Goal: Task Accomplishment & Management: Complete application form

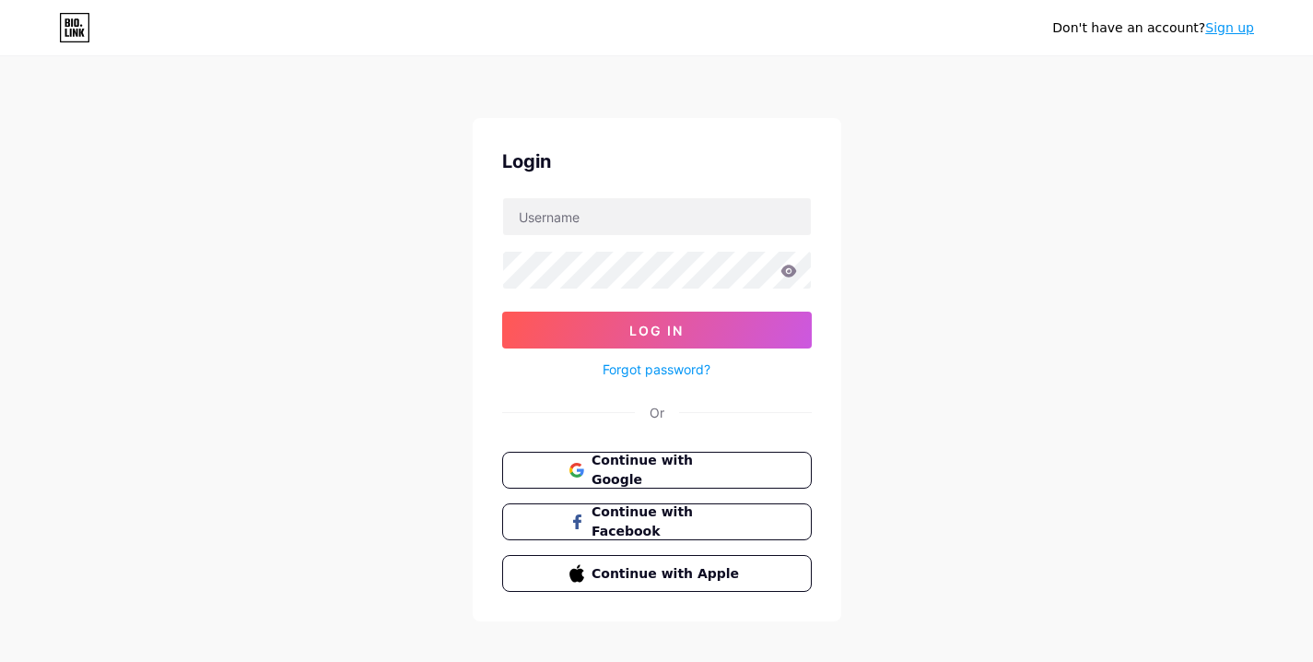
click at [1221, 31] on link "Sign up" at bounding box center [1229, 27] width 49 height 15
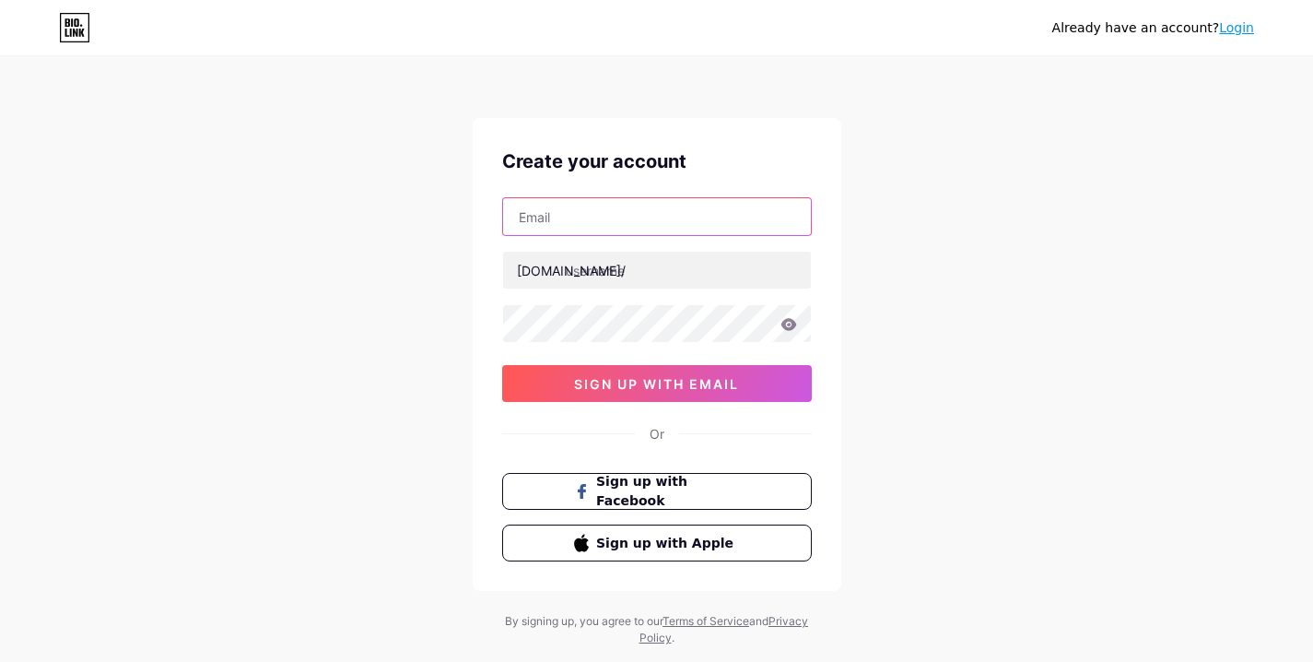
click at [586, 203] on input "text" at bounding box center [657, 216] width 308 height 37
paste input "[EMAIL_ADDRESS][DOMAIN_NAME]"
type input "[EMAIL_ADDRESS][DOMAIN_NAME]"
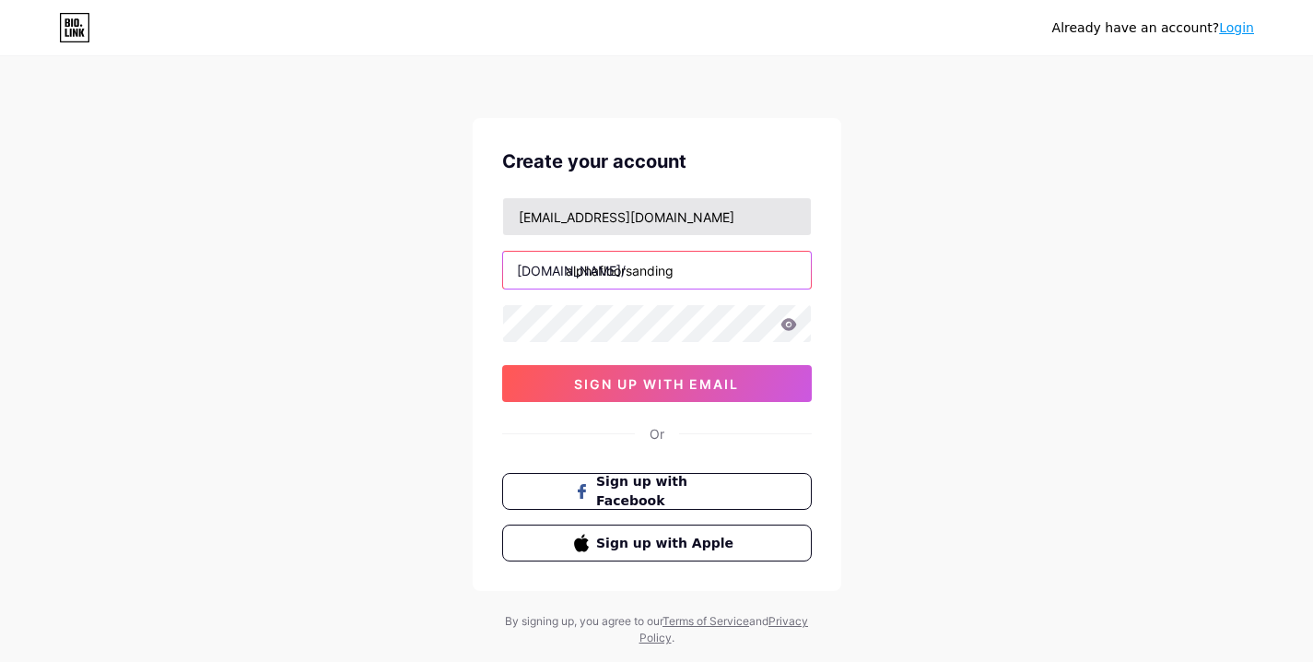
type input "alphafloorsanding"
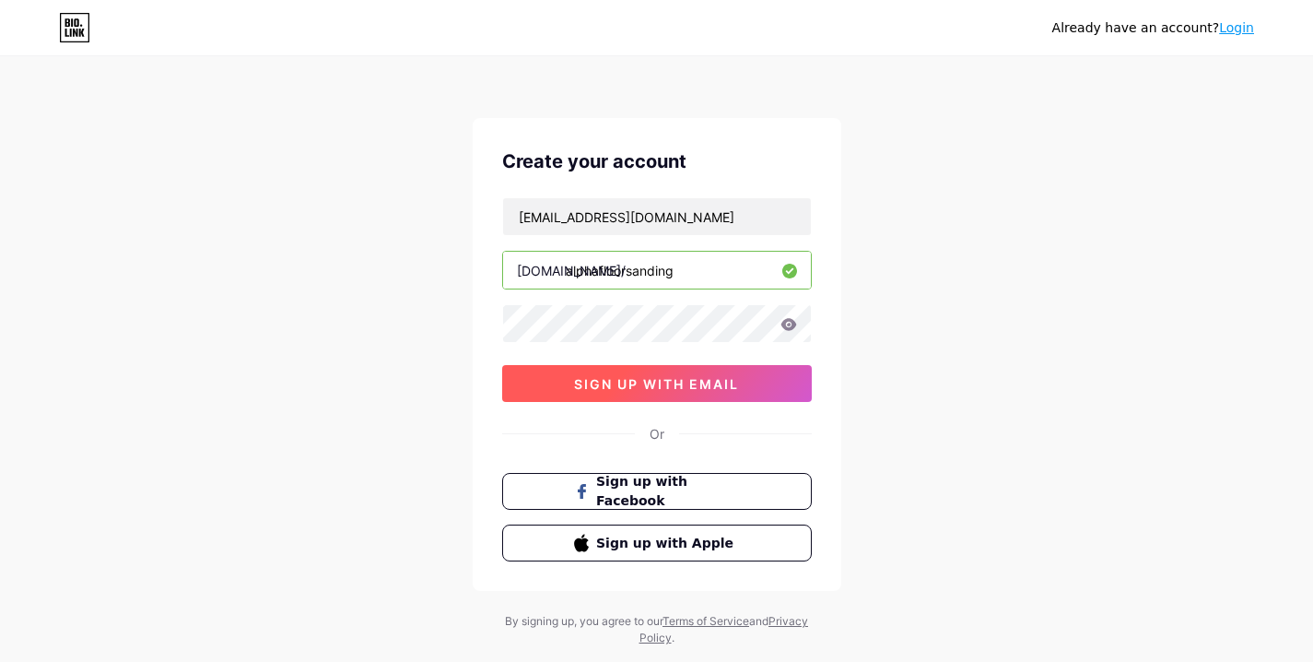
click at [670, 373] on button "sign up with email" at bounding box center [657, 383] width 310 height 37
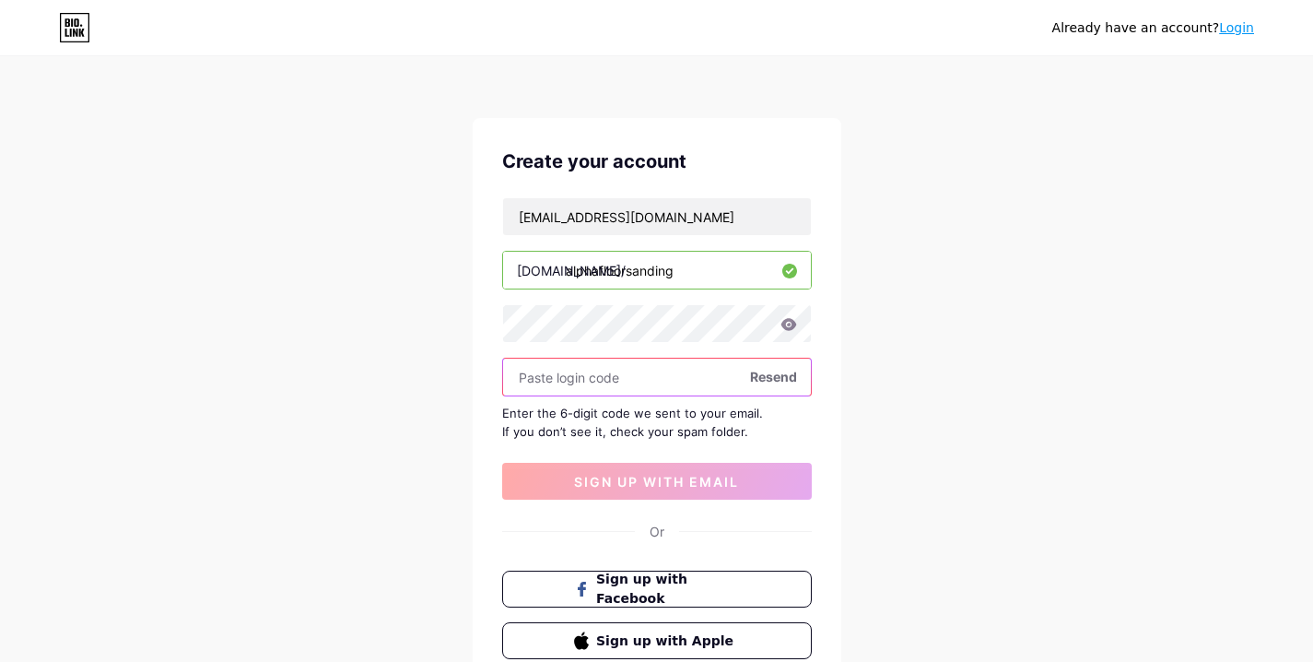
click at [610, 380] on input "text" at bounding box center [657, 376] width 308 height 37
paste input "972122"
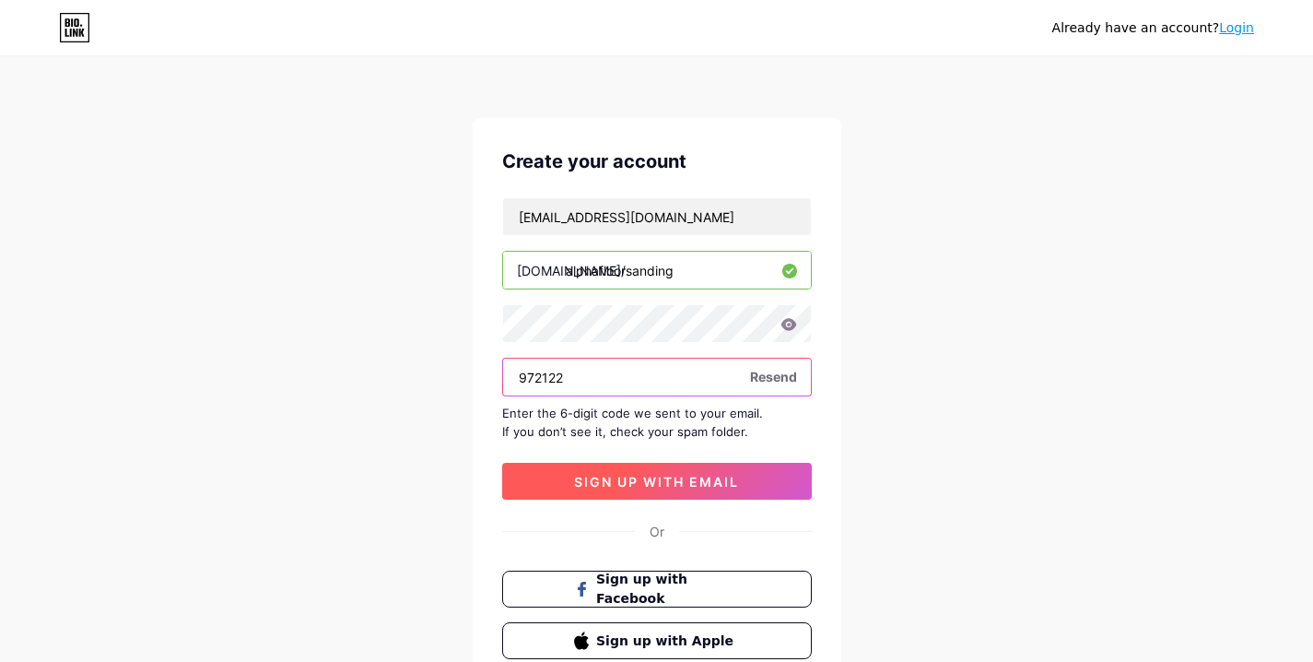
type input "972122"
click at [670, 475] on span "sign up with email" at bounding box center [656, 482] width 165 height 16
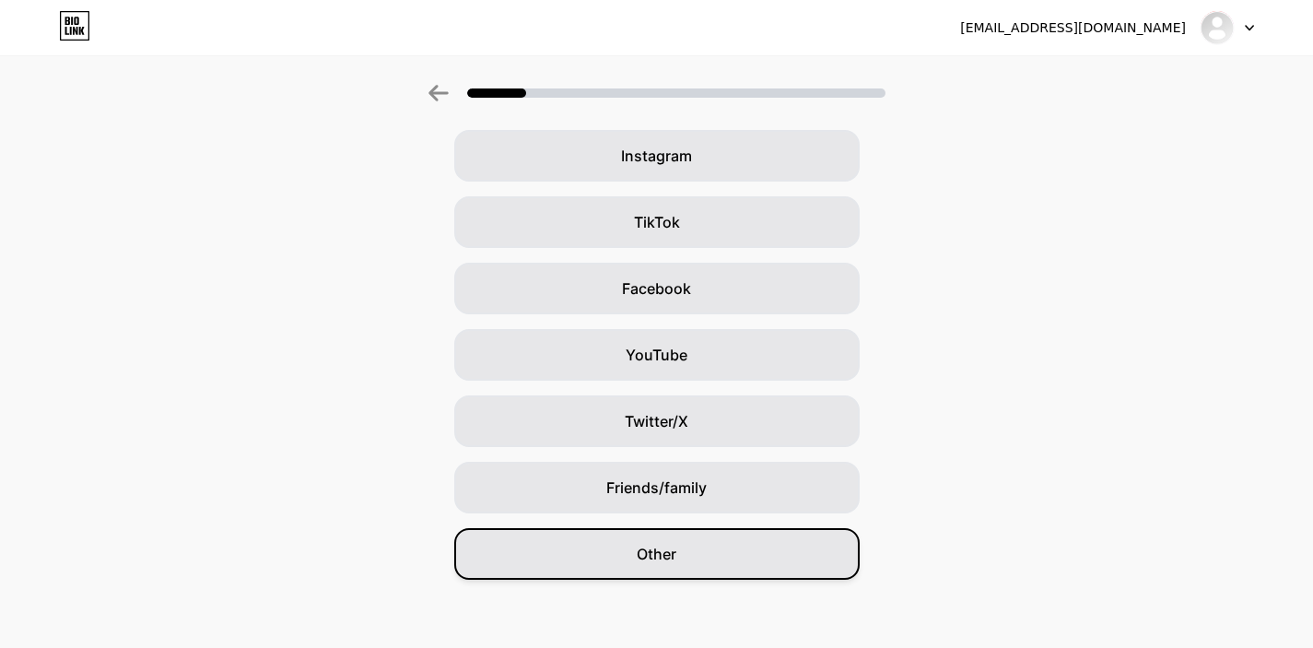
scroll to position [147, 0]
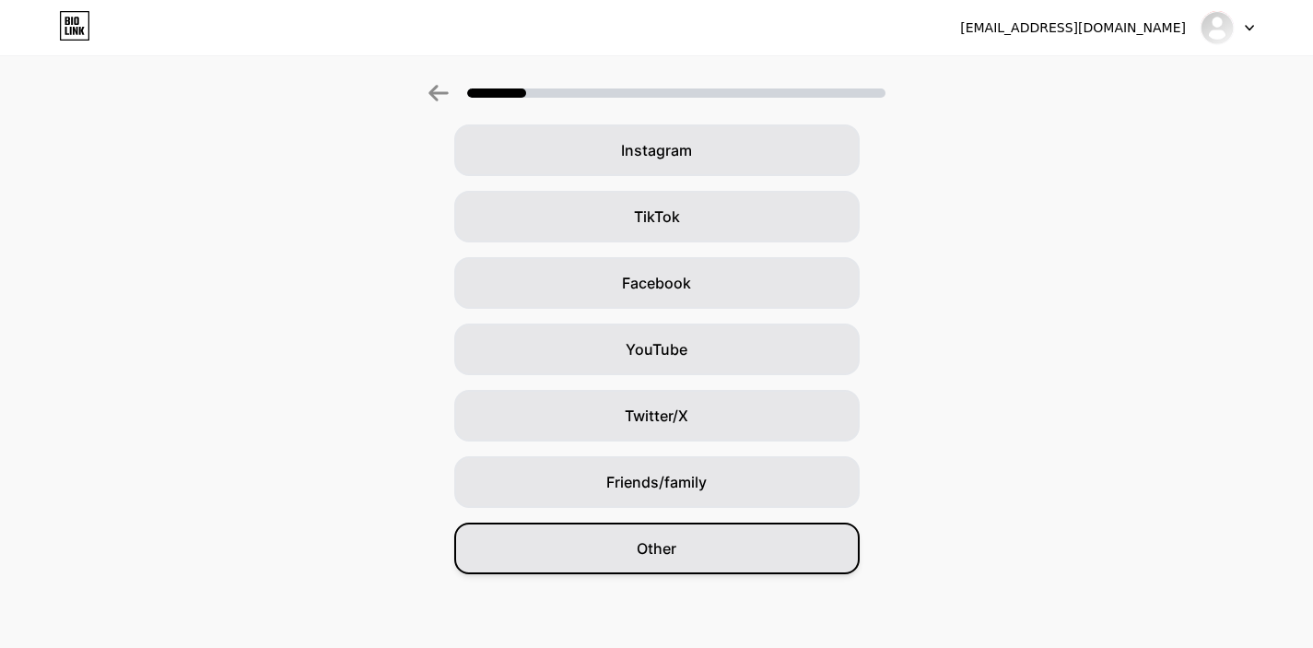
click at [670, 546] on span "Other" at bounding box center [657, 548] width 40 height 22
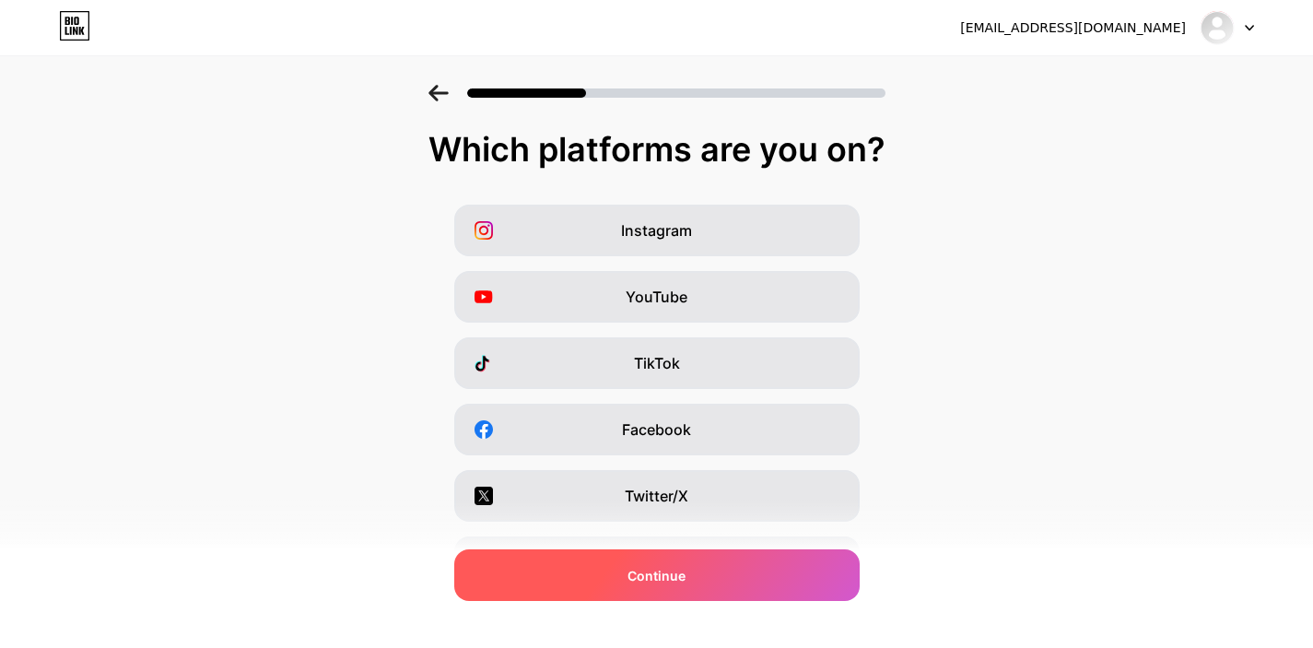
click at [685, 575] on span "Continue" at bounding box center [656, 575] width 58 height 19
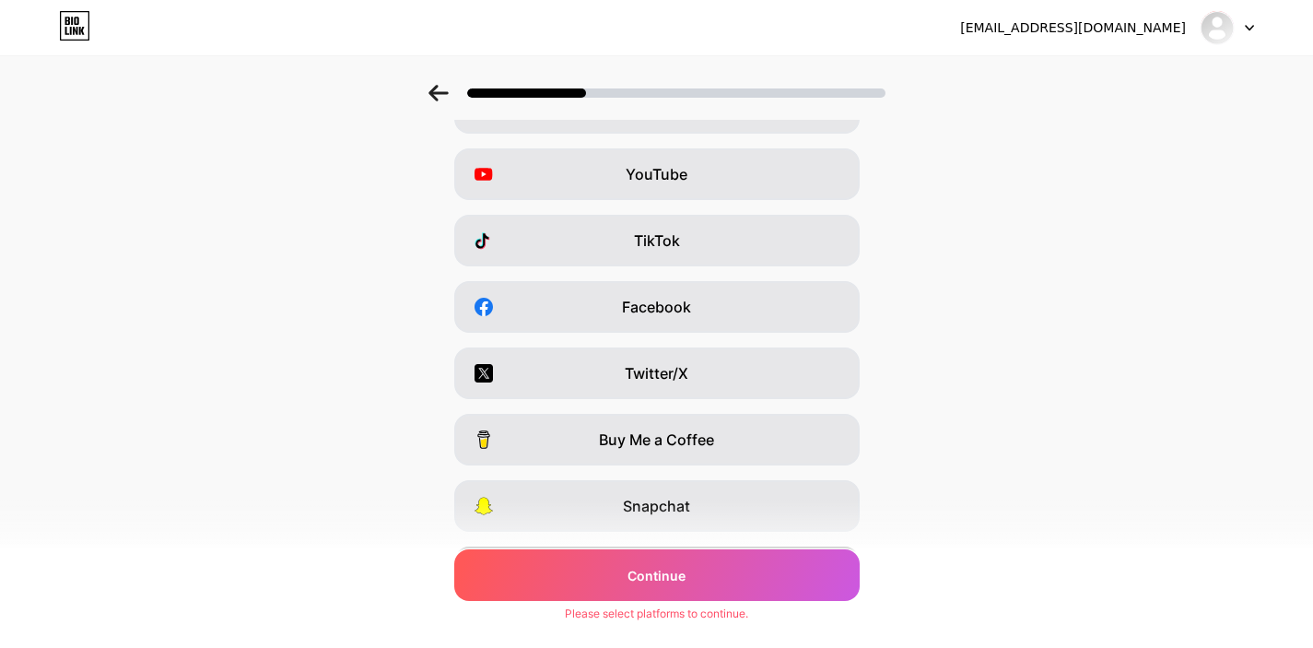
scroll to position [239, 0]
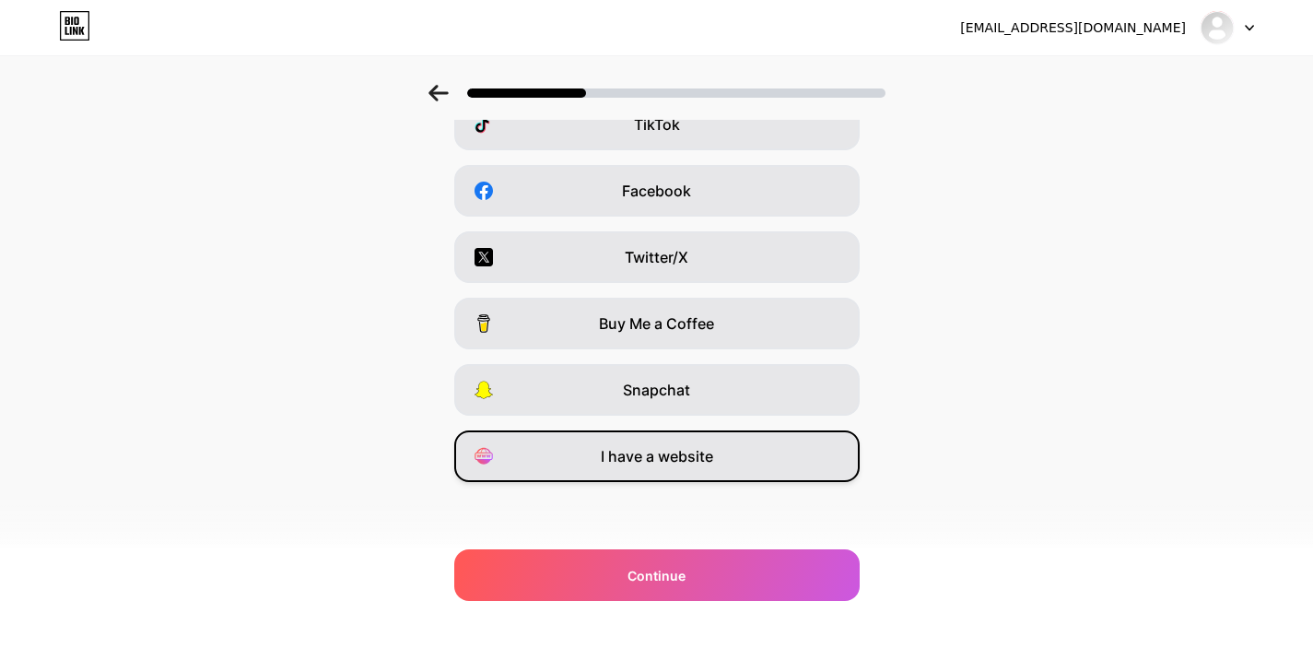
click at [680, 452] on span "I have a website" at bounding box center [657, 456] width 112 height 22
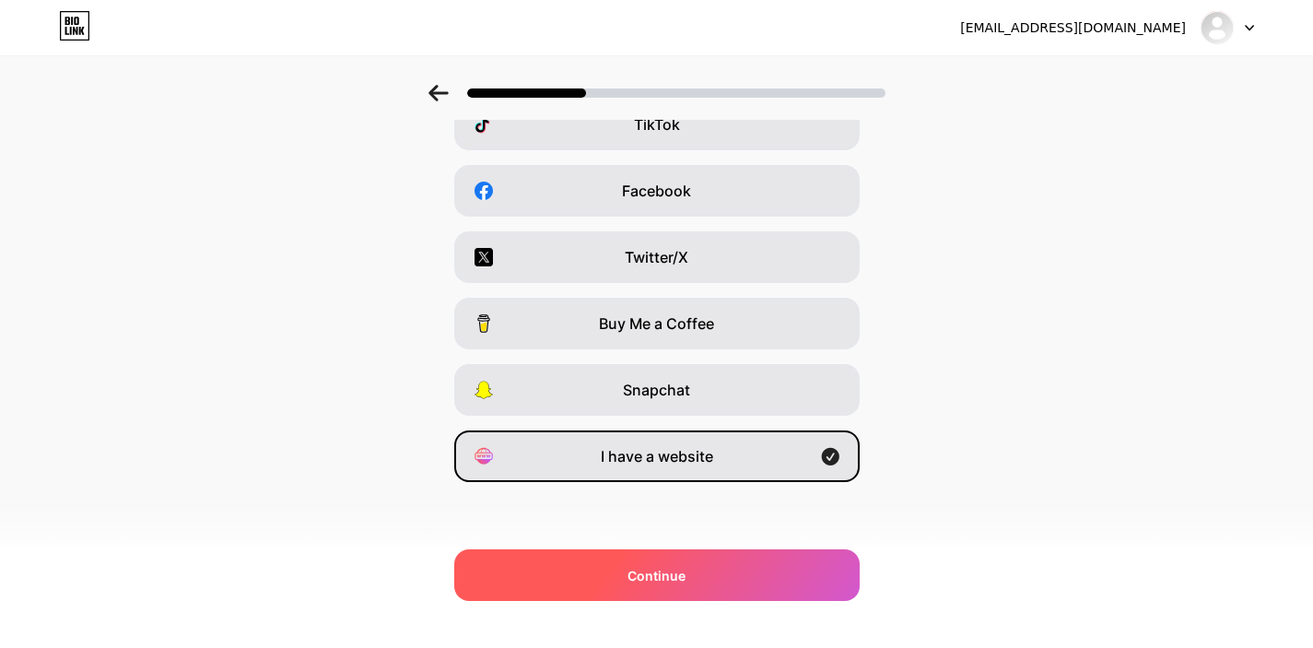
click at [722, 589] on div "Continue" at bounding box center [656, 575] width 405 height 52
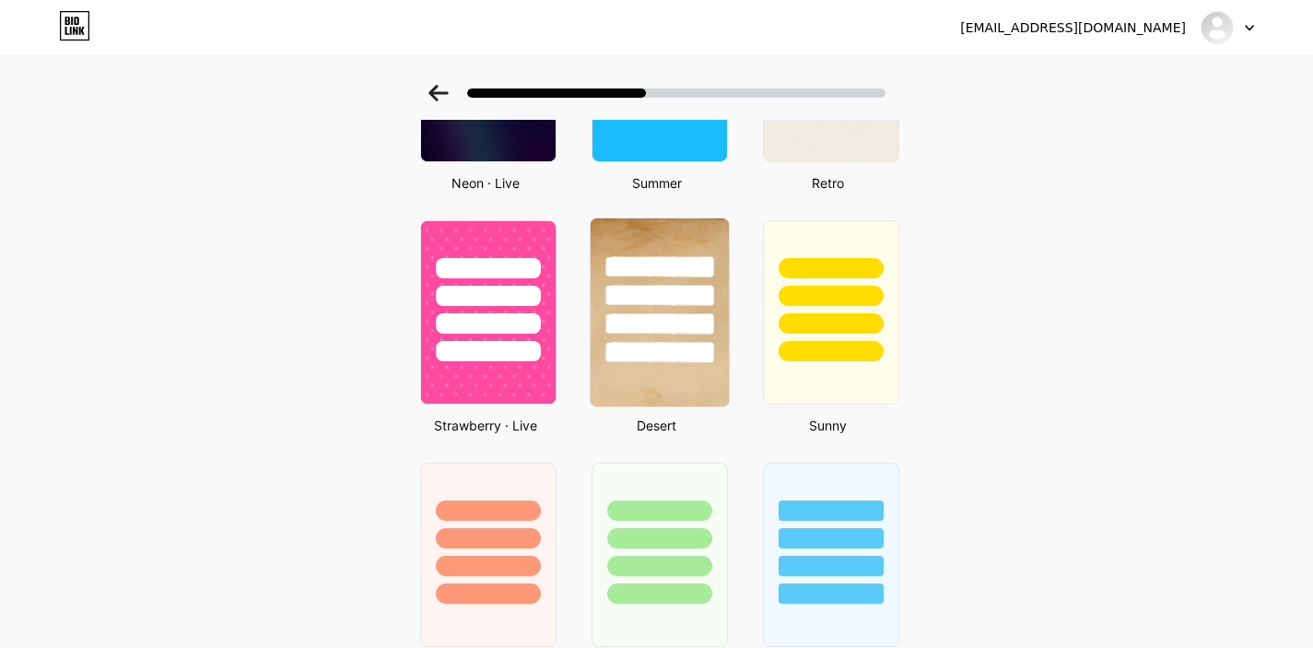
scroll to position [959, 0]
click at [677, 358] on div at bounding box center [659, 352] width 108 height 21
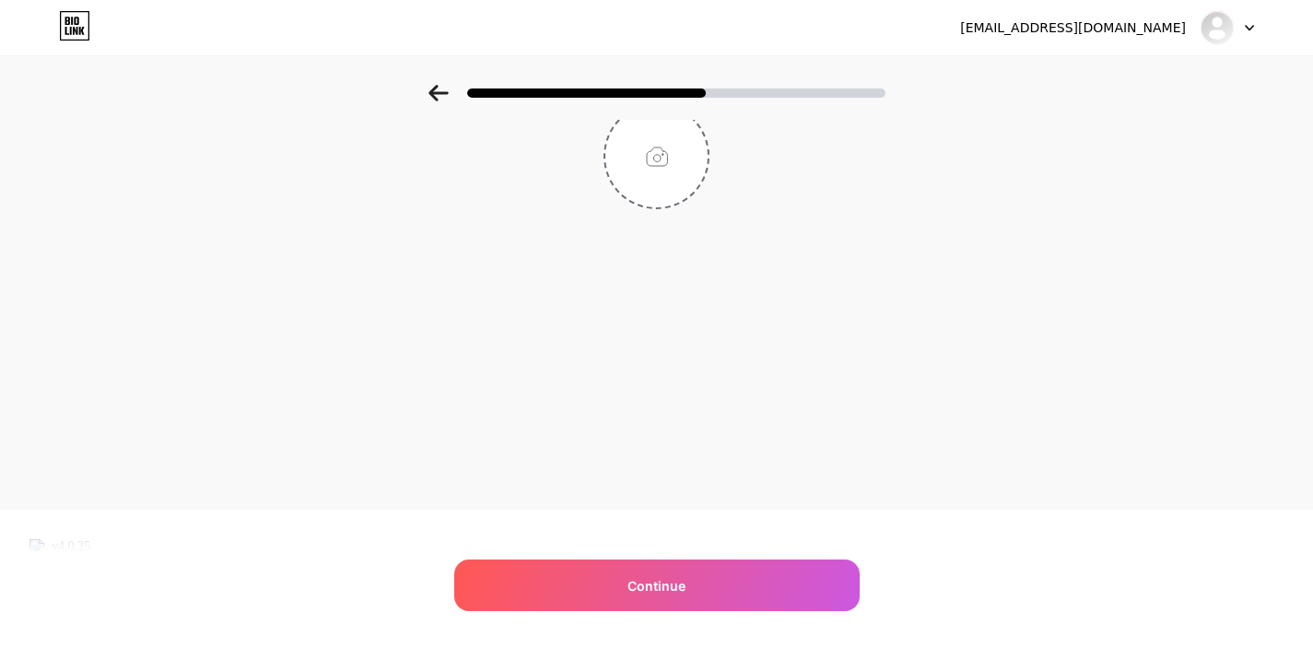
scroll to position [0, 0]
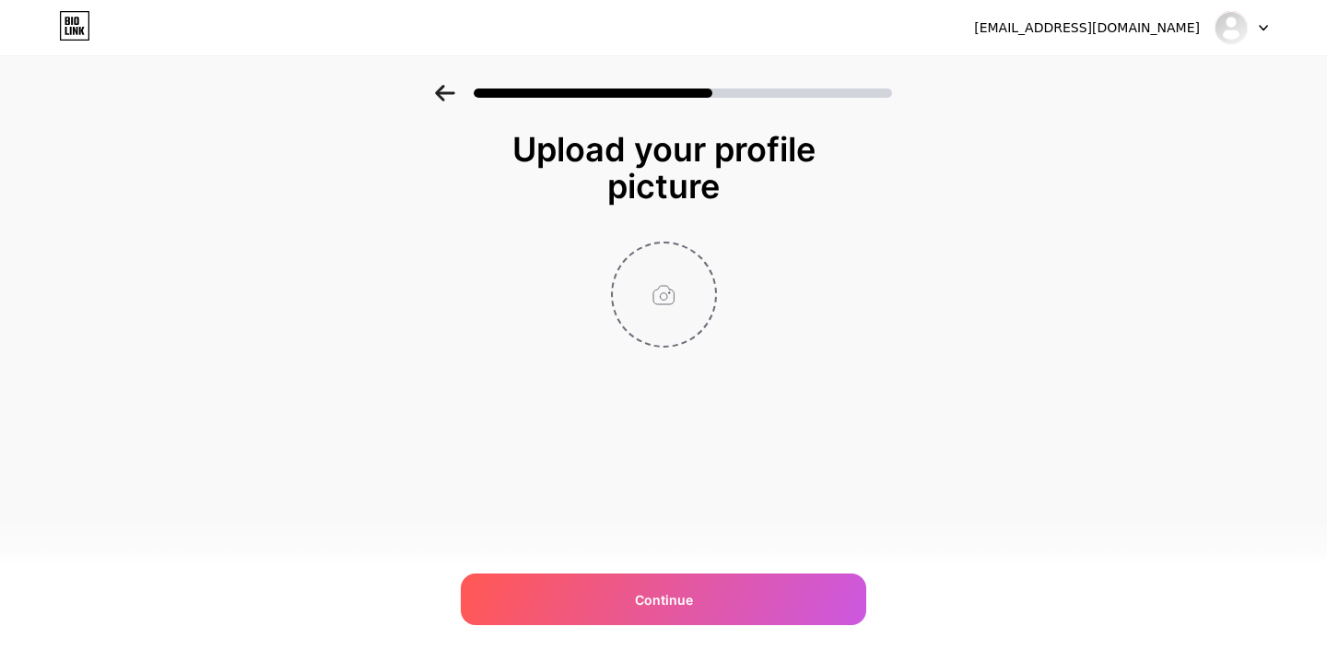
click at [654, 315] on input "file" at bounding box center [664, 294] width 102 height 102
type input "C:\fakepath\AF (2).jpg"
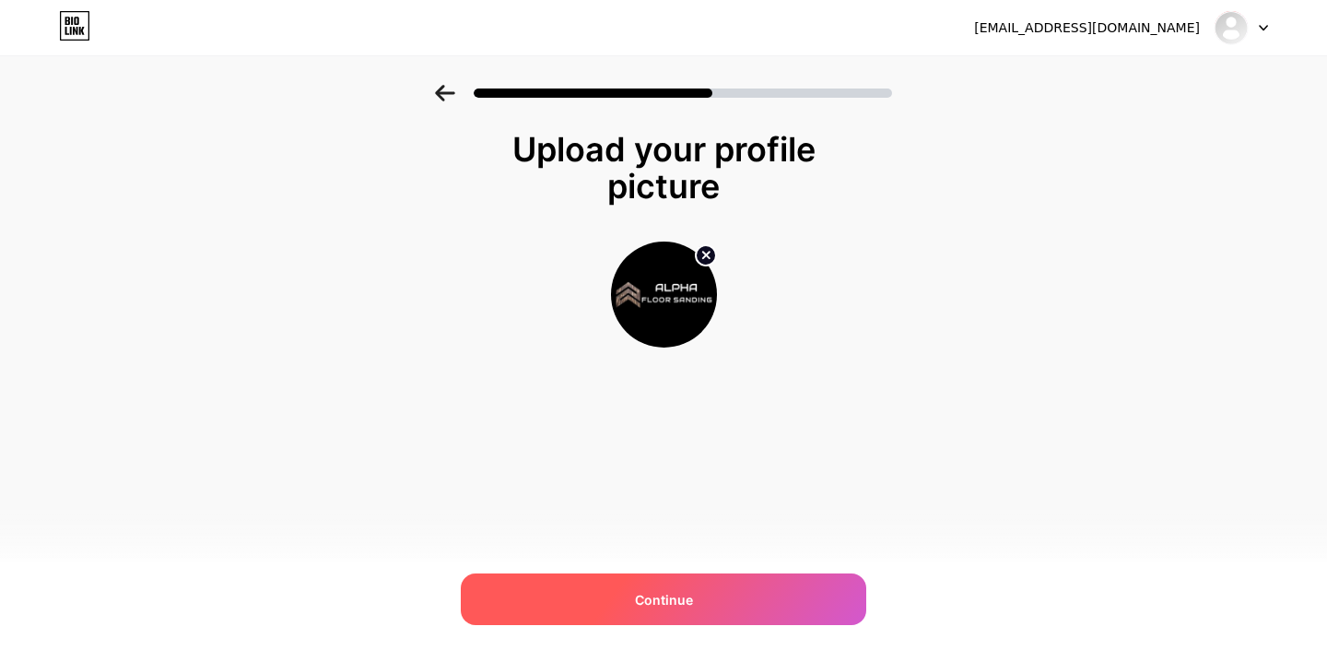
click at [681, 596] on span "Continue" at bounding box center [664, 599] width 58 height 19
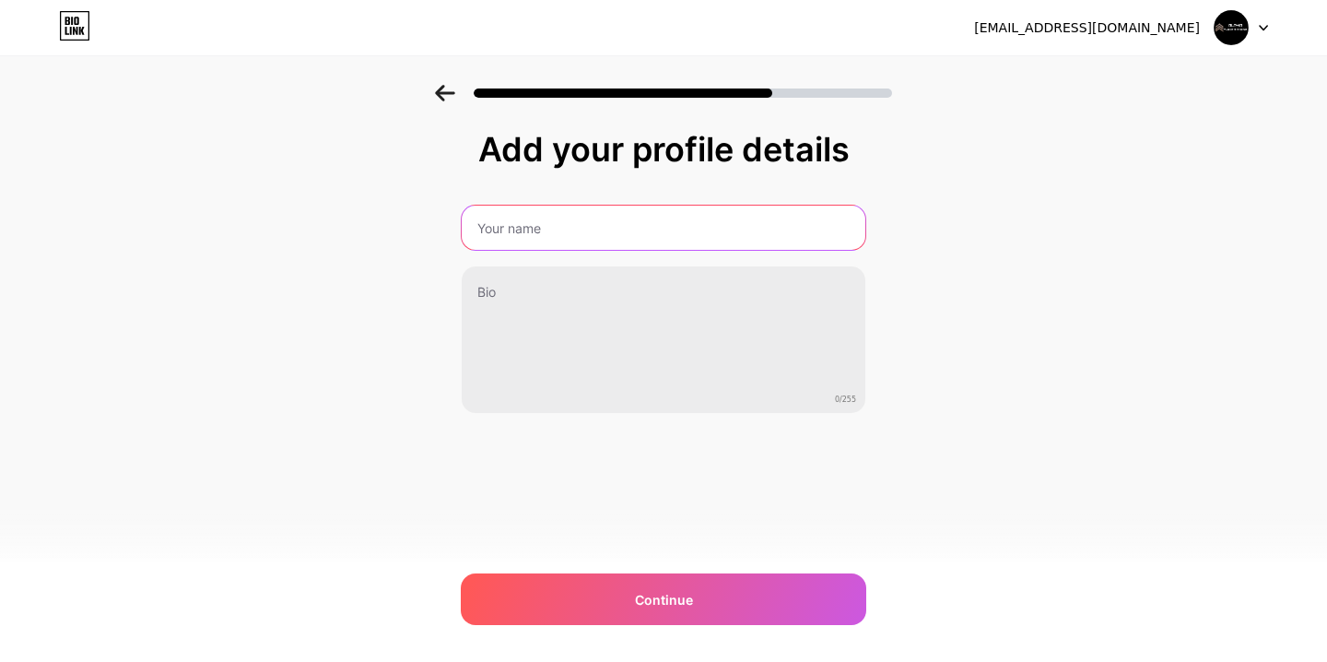
click at [520, 208] on input "text" at bounding box center [664, 227] width 404 height 44
type input "Alpha Floor Sanding"
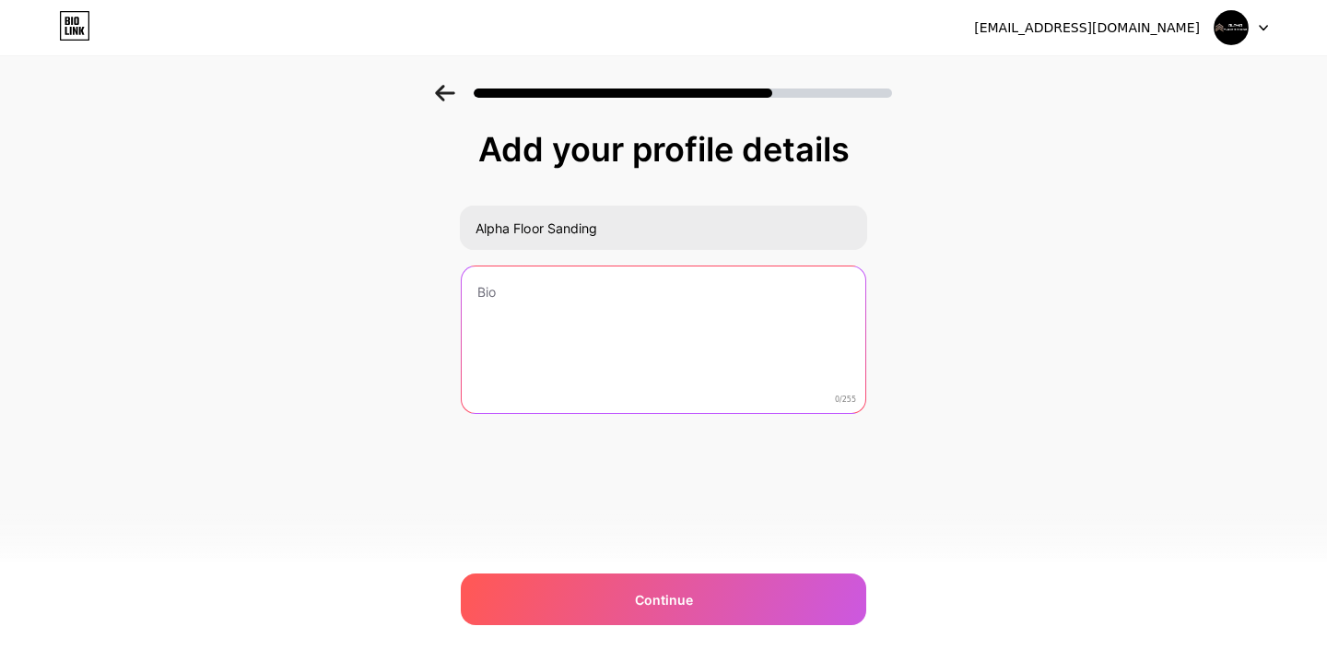
click at [683, 291] on textarea at bounding box center [664, 340] width 404 height 148
paste textarea "Behind the professionalism of Alpha Floor Sanding Ltd stand 30 years of experie…"
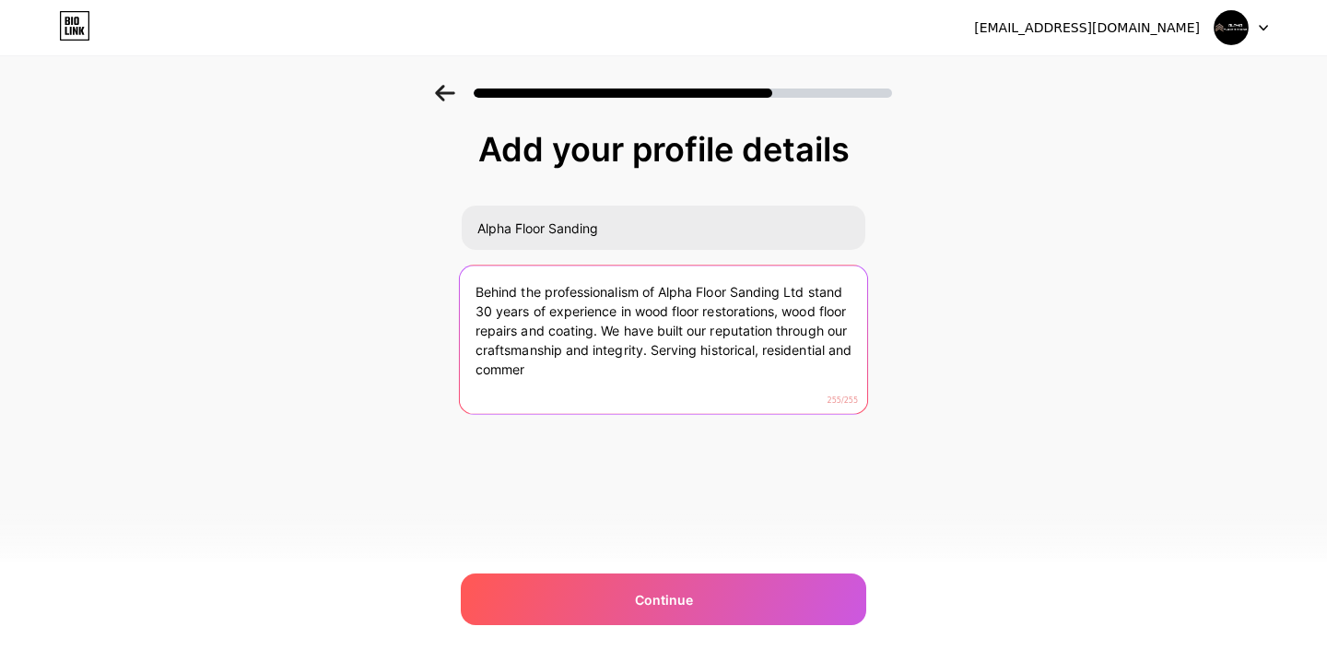
drag, startPoint x: 651, startPoint y: 352, endPoint x: 694, endPoint y: 387, distance: 55.0
click at [694, 387] on textarea "Behind the professionalism of Alpha Floor Sanding Ltd stand 30 years of experie…" at bounding box center [663, 340] width 407 height 150
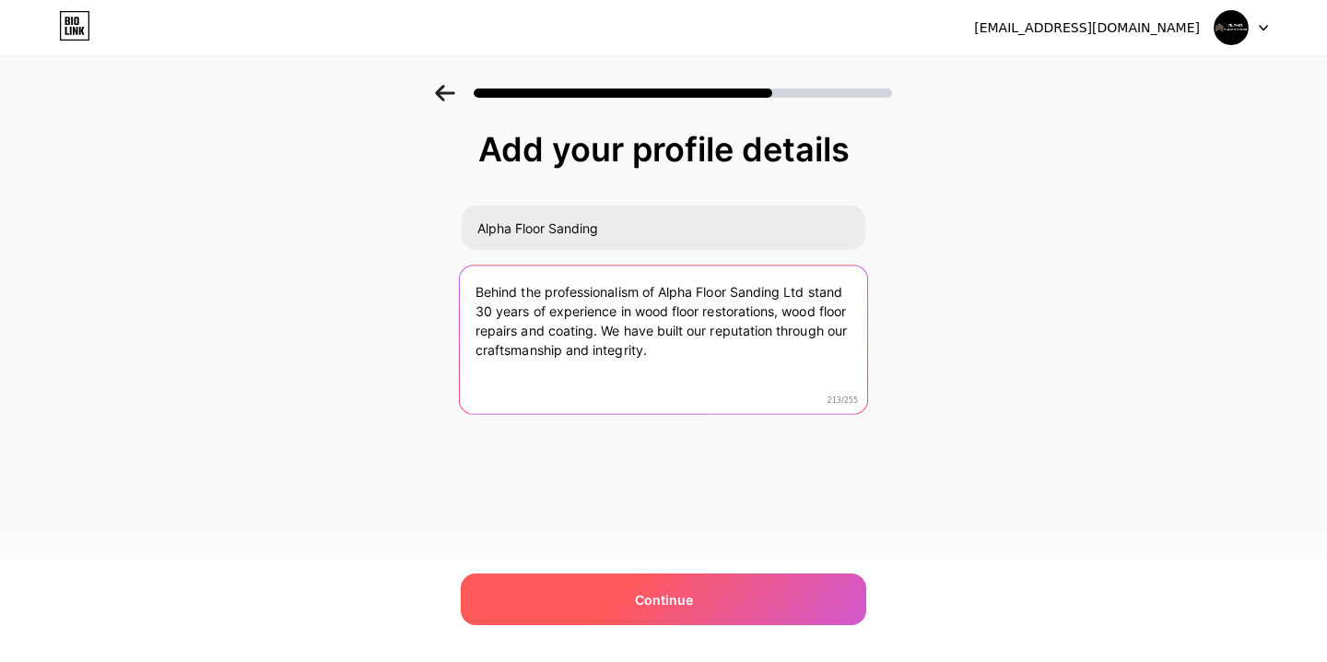
type textarea "Behind the professionalism of Alpha Floor Sanding Ltd stand 30 years of experie…"
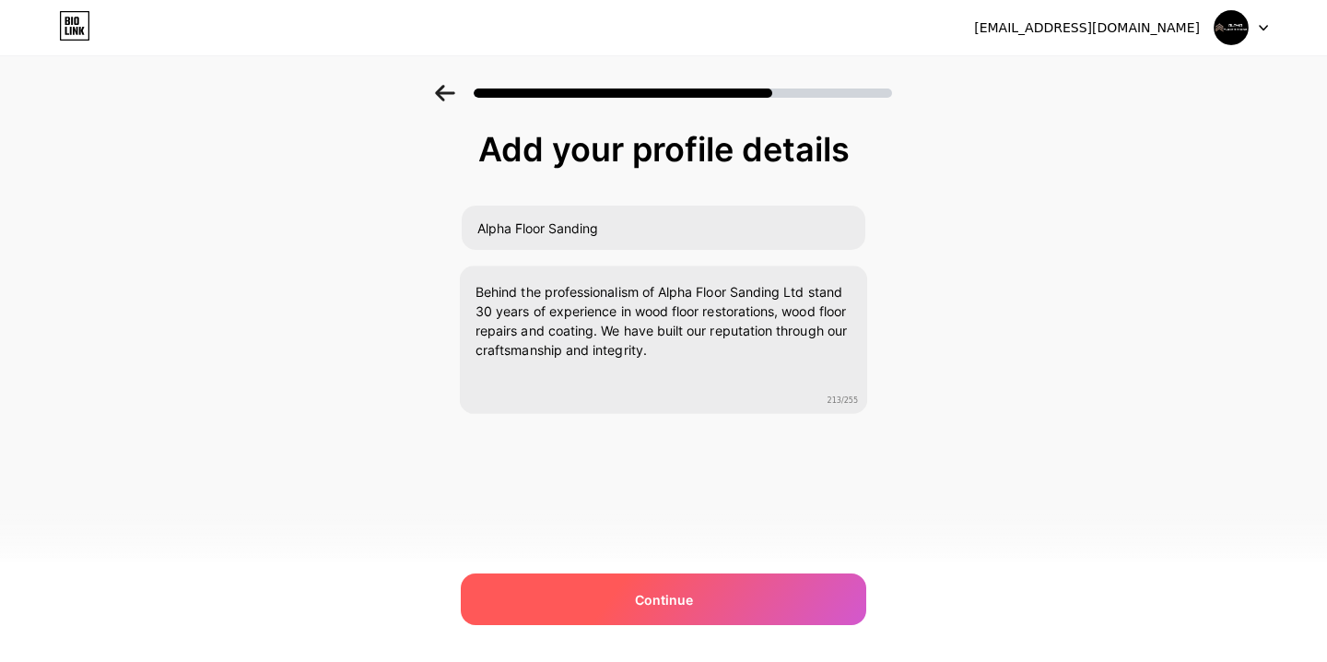
click at [680, 600] on span "Continue" at bounding box center [664, 599] width 58 height 19
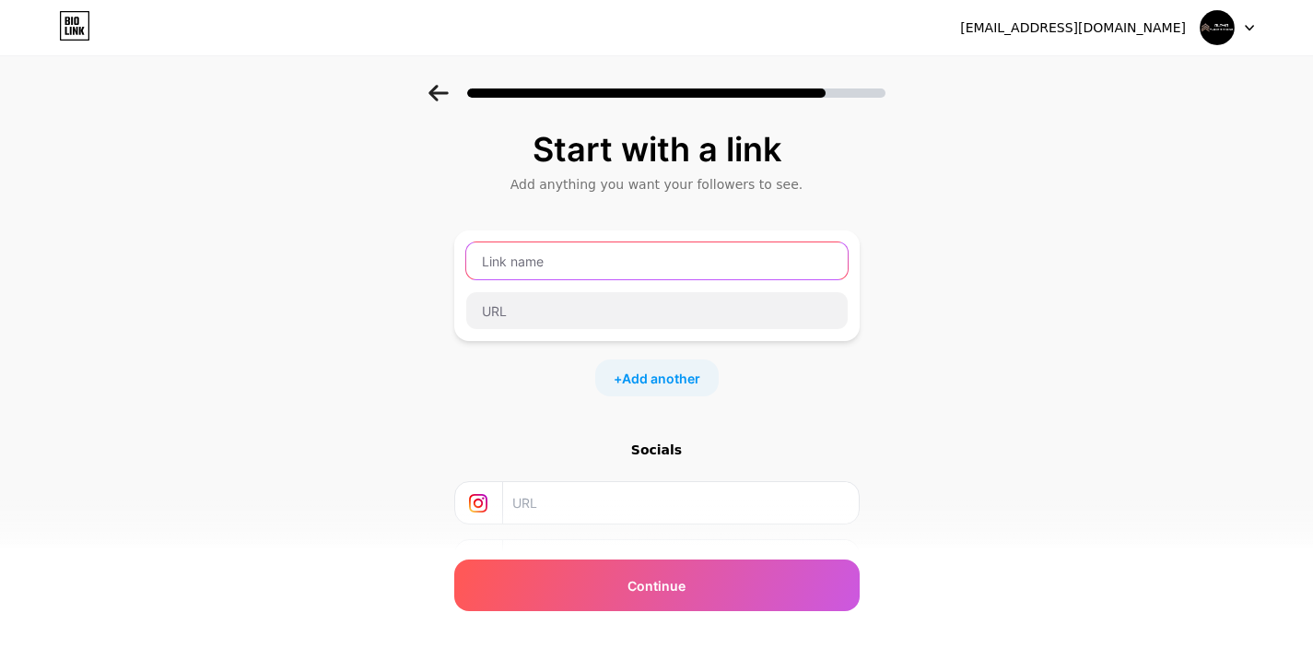
click at [518, 264] on input "text" at bounding box center [656, 260] width 381 height 37
paste input "Alpha Floor Sanding"
type input "Alpha Floor Sanding"
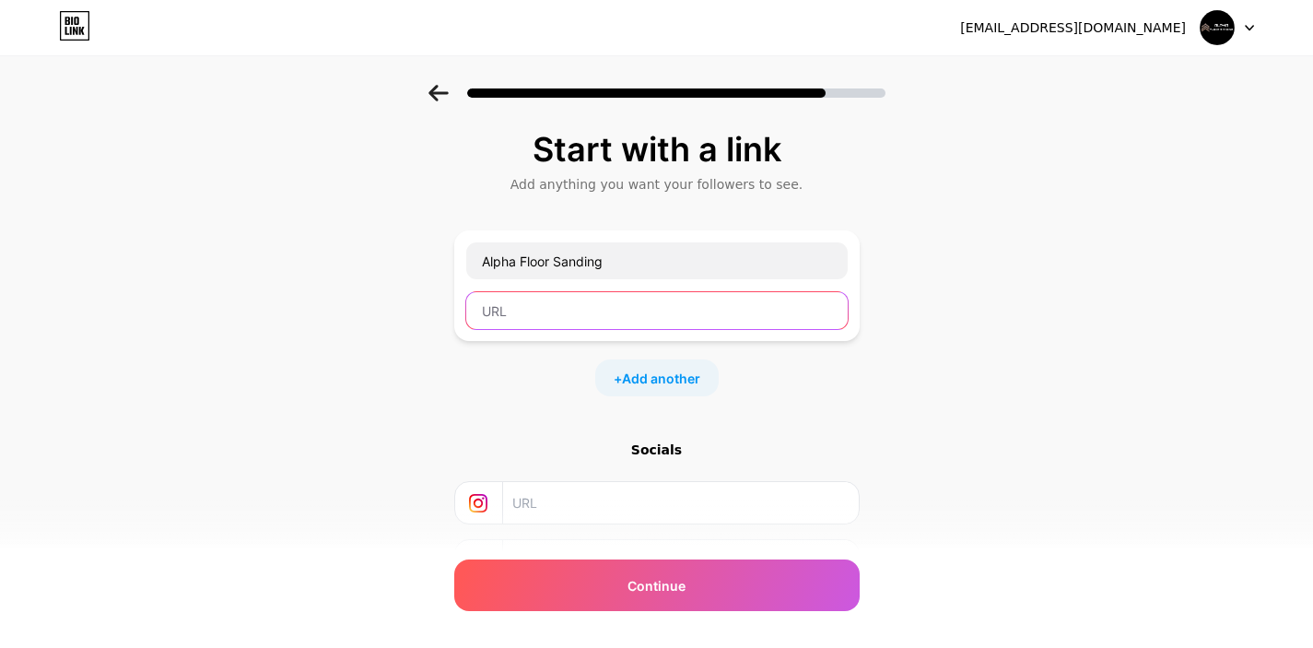
paste input "[URL][DOMAIN_NAME]"
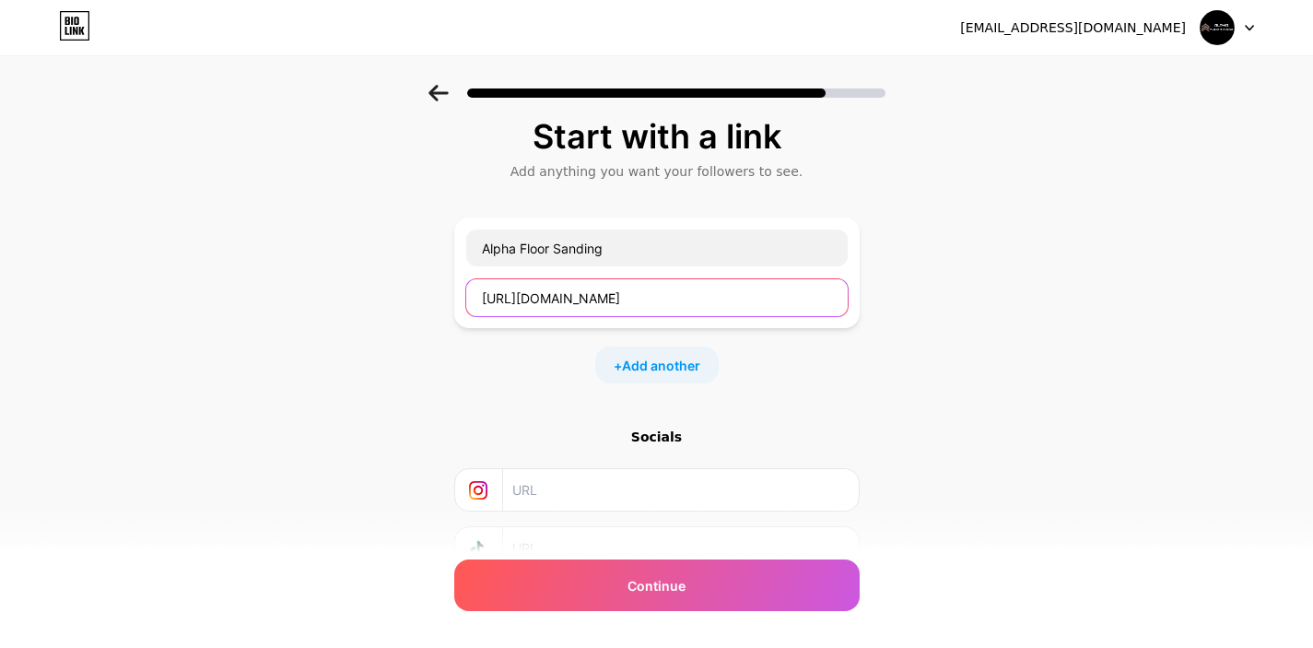
scroll to position [31, 0]
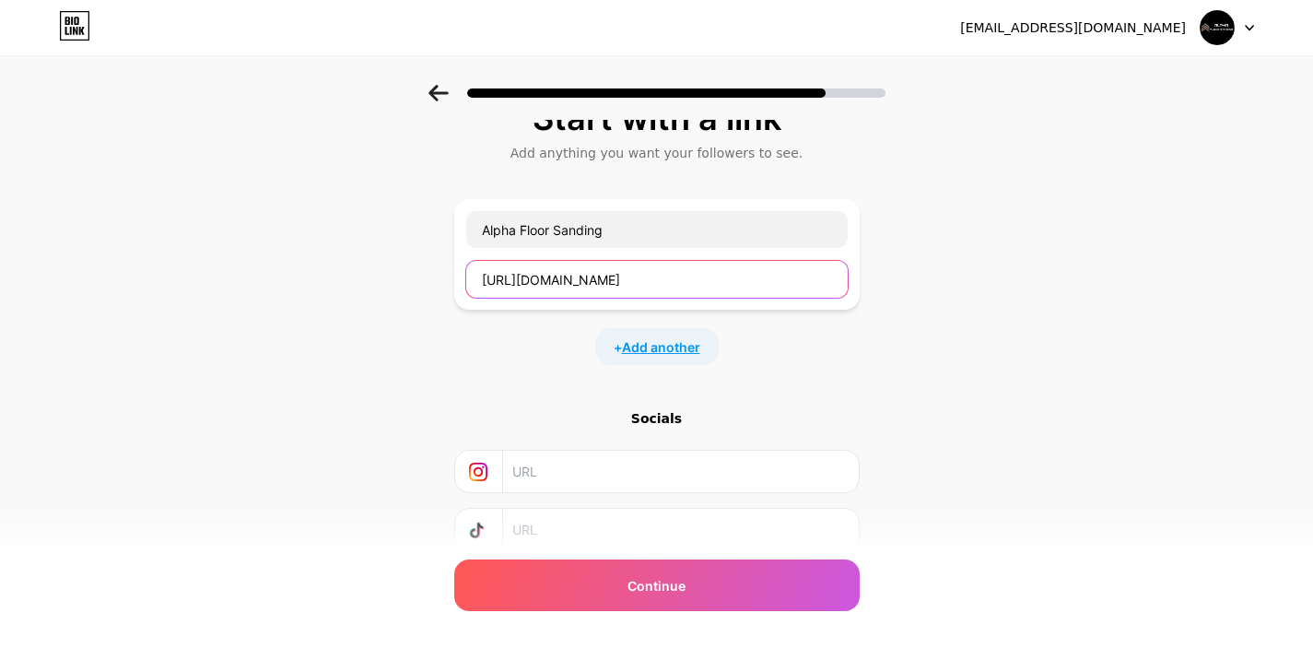
type input "[URL][DOMAIN_NAME]"
click at [679, 350] on span "Add another" at bounding box center [661, 346] width 78 height 19
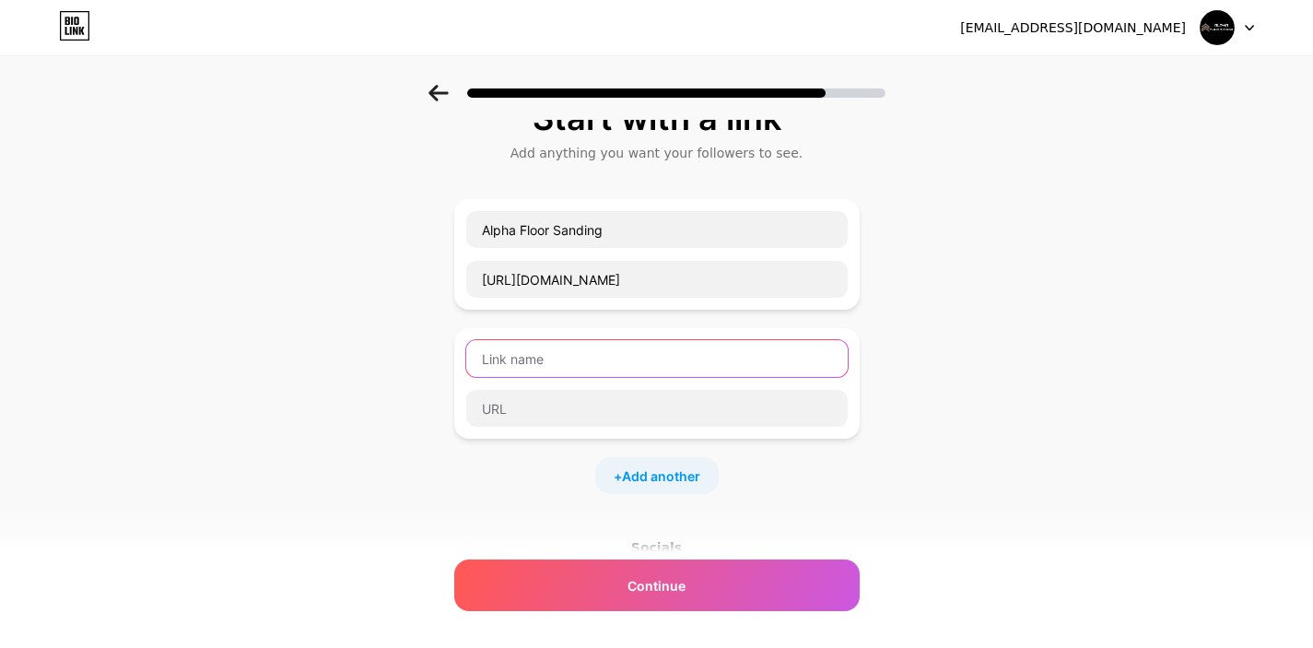
click at [563, 353] on input "text" at bounding box center [656, 358] width 381 height 37
paste input "Alpha Floor Sanding Facebook"
type input "Alpha Floor Sanding Facebook"
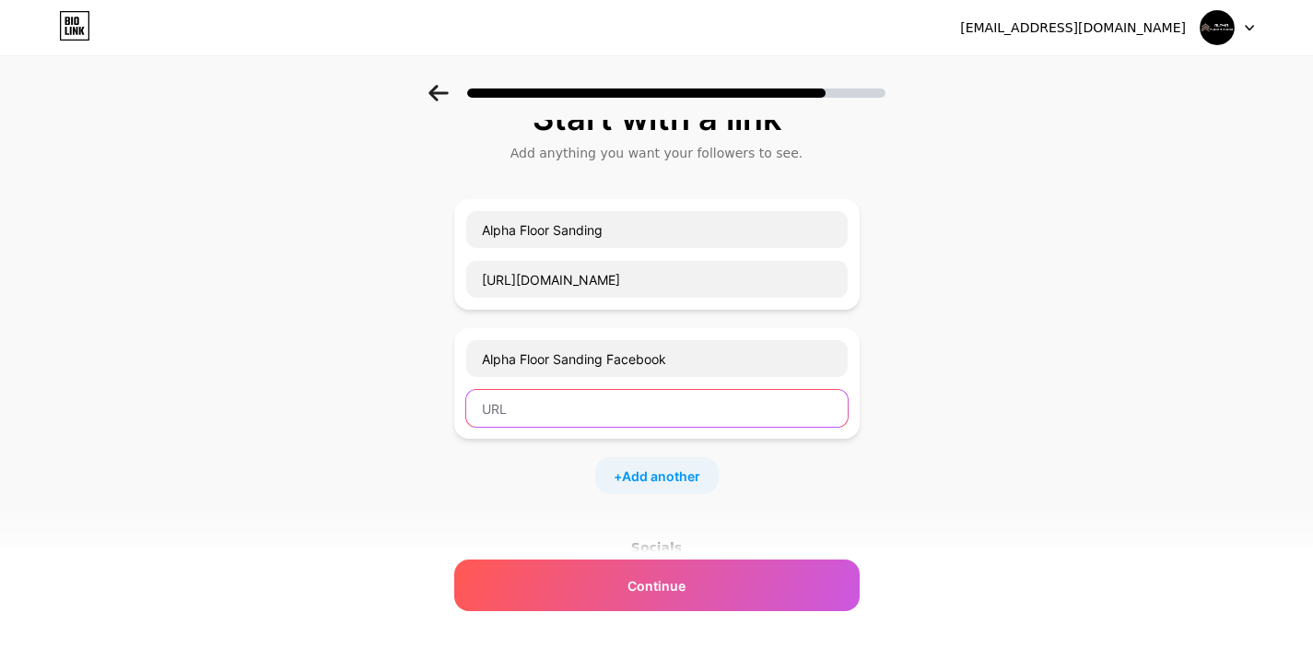
paste input "[URL][DOMAIN_NAME]"
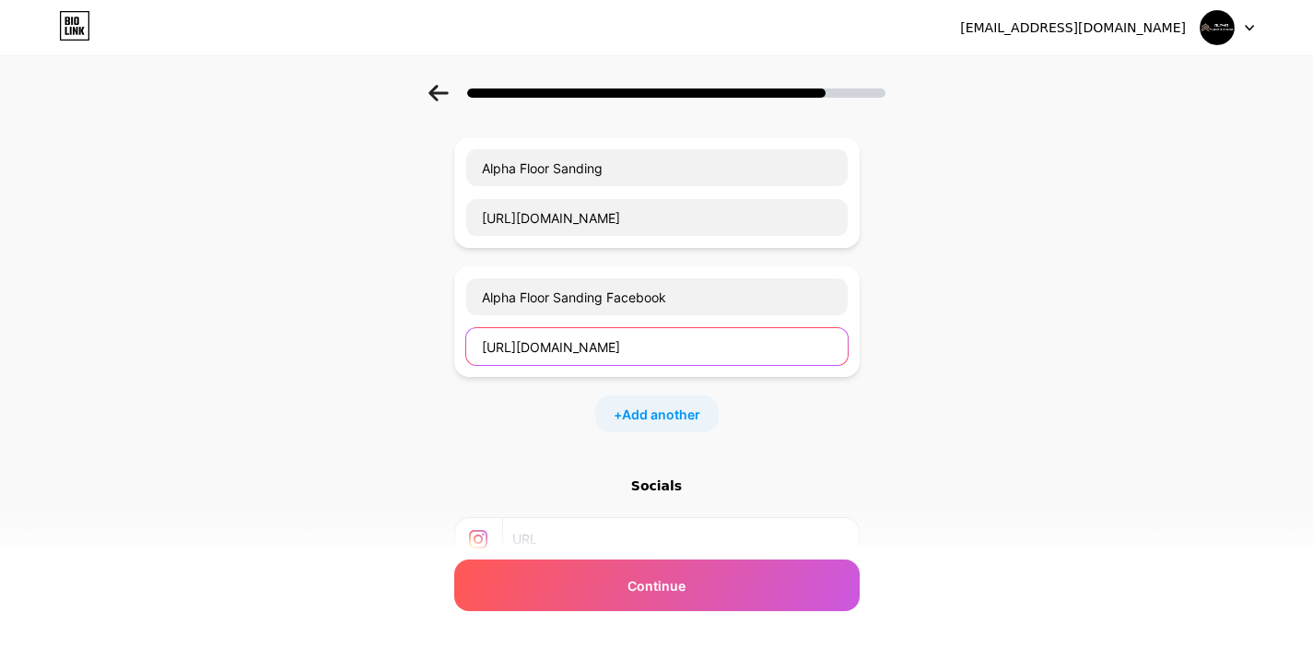
scroll to position [111, 0]
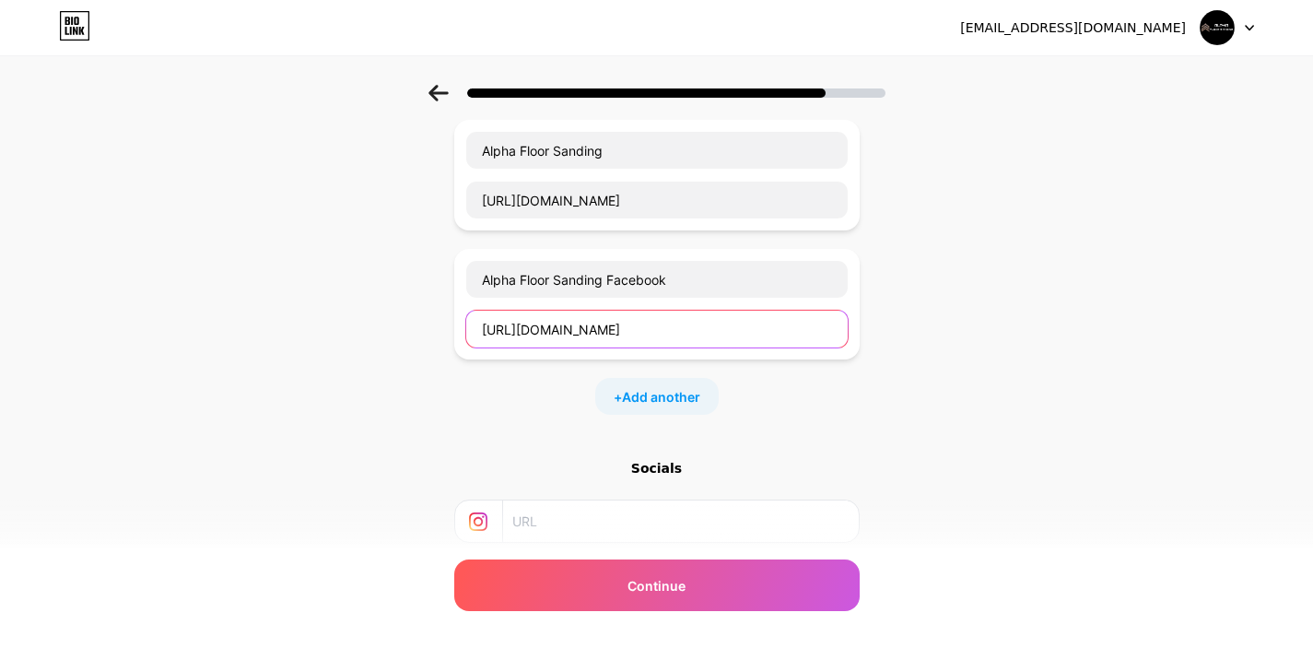
type input "[URL][DOMAIN_NAME]"
click at [843, 441] on div "Start with a link Add anything you want your followers to see. Alpha Floor Sand…" at bounding box center [656, 339] width 405 height 639
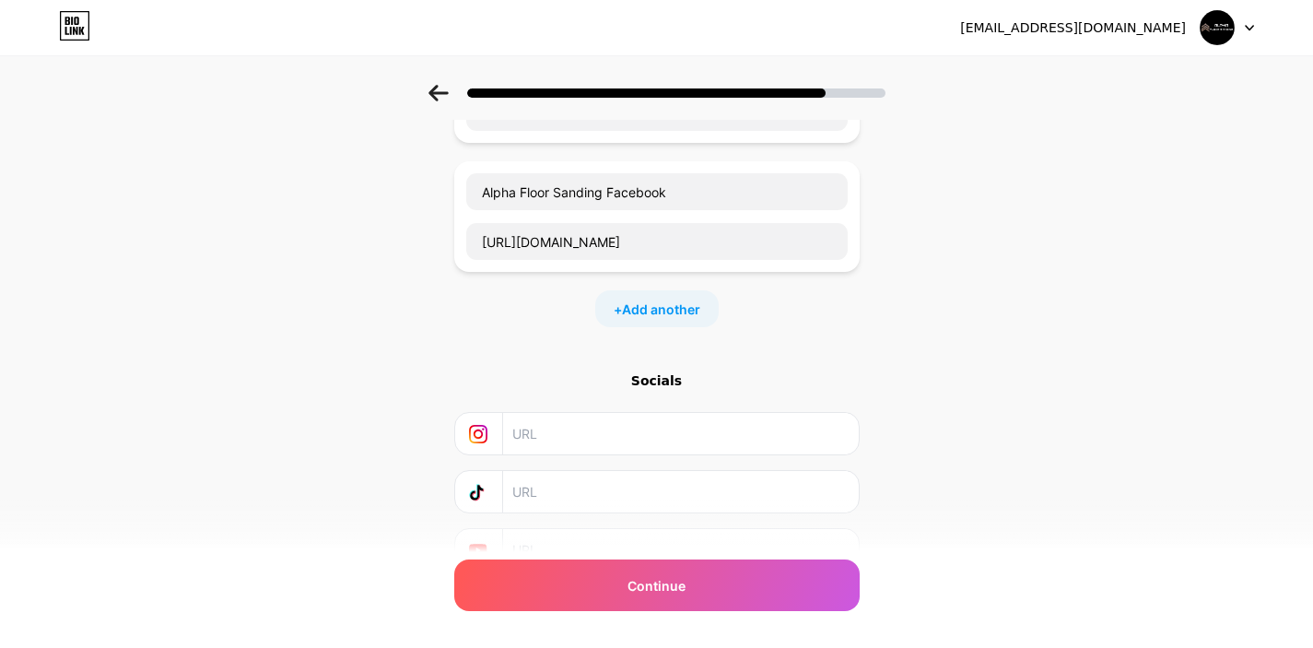
scroll to position [287, 0]
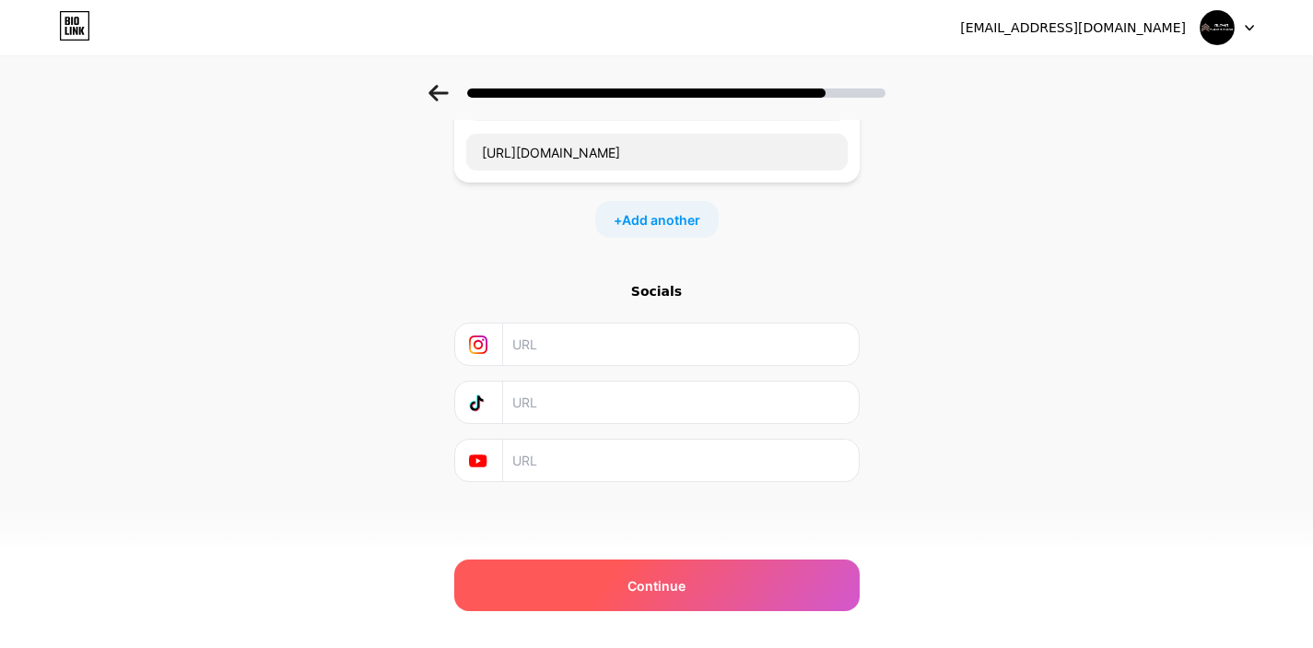
click at [652, 582] on span "Continue" at bounding box center [656, 585] width 58 height 19
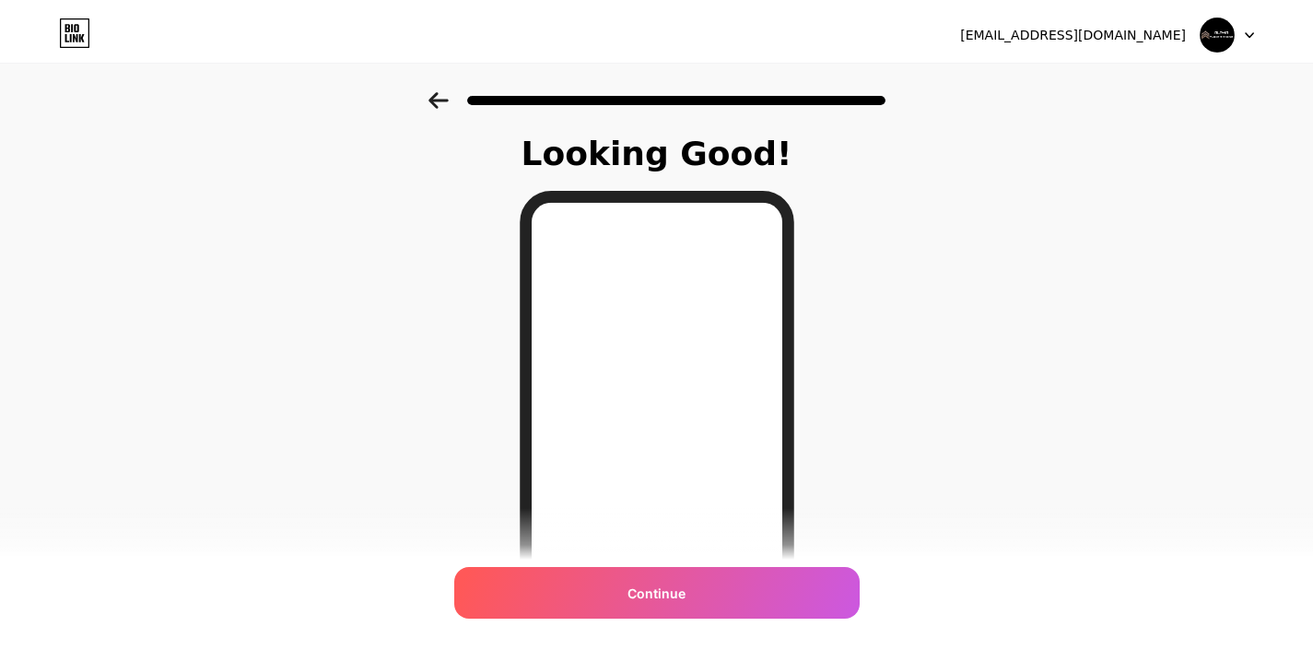
scroll to position [0, 0]
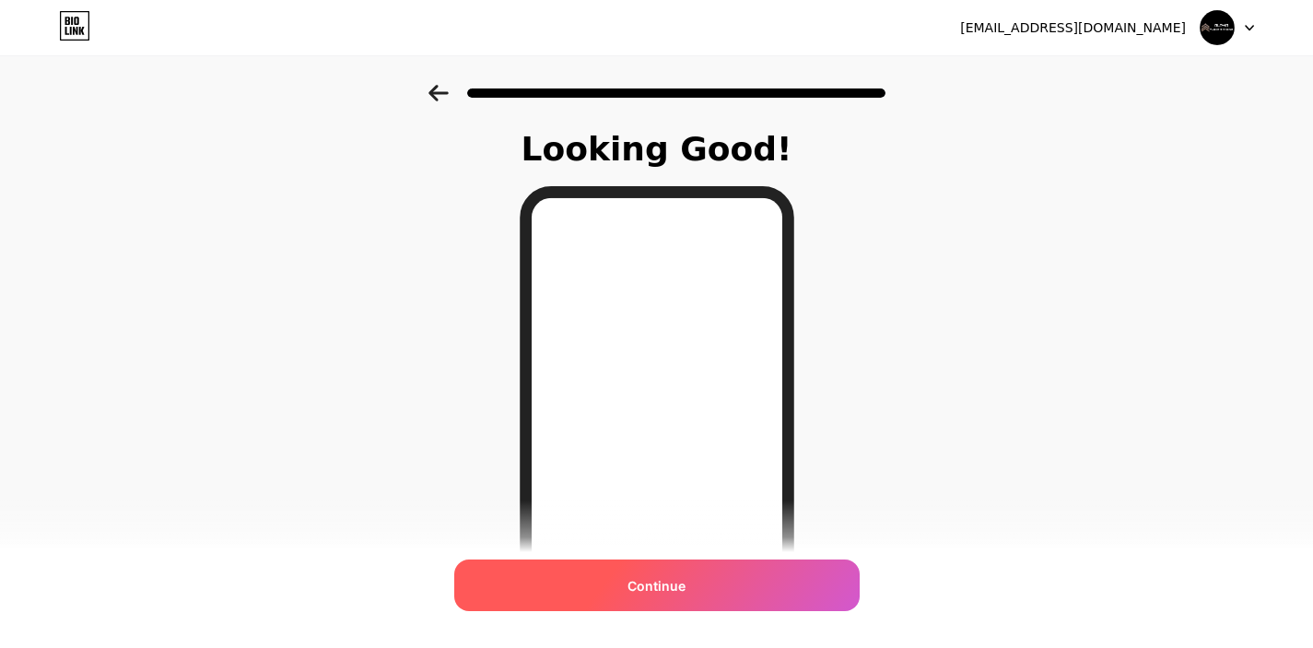
click at [616, 584] on div "Continue" at bounding box center [656, 585] width 405 height 52
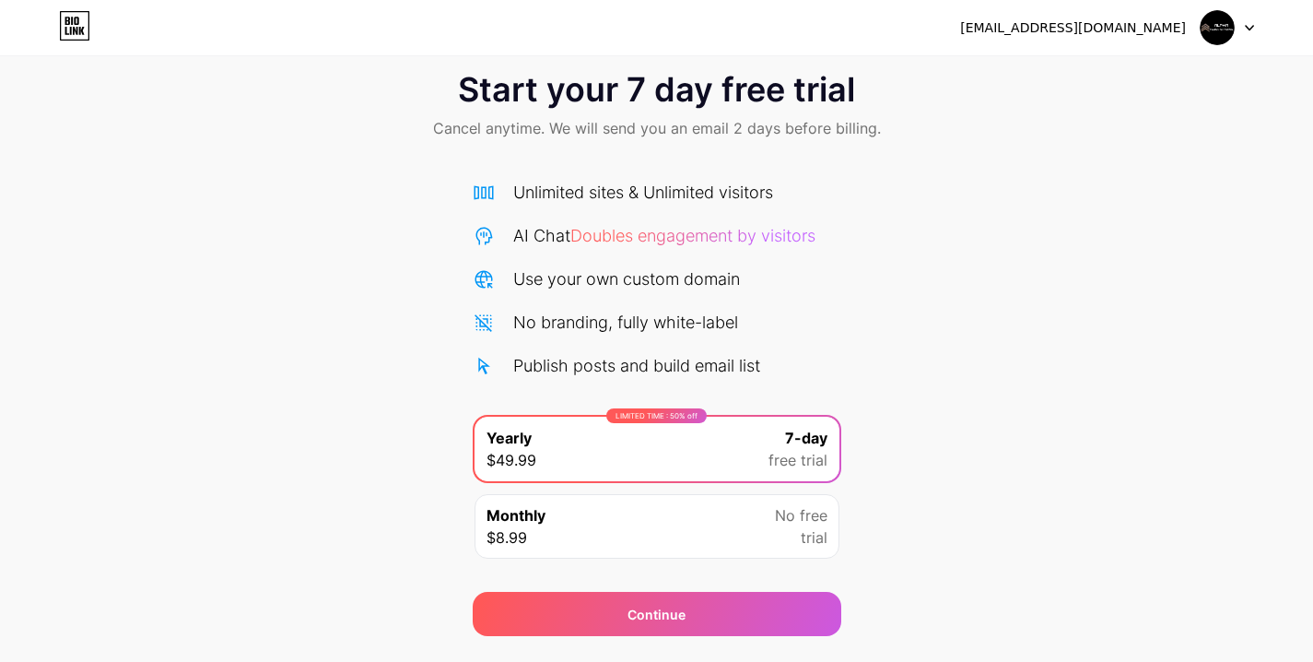
scroll to position [80, 0]
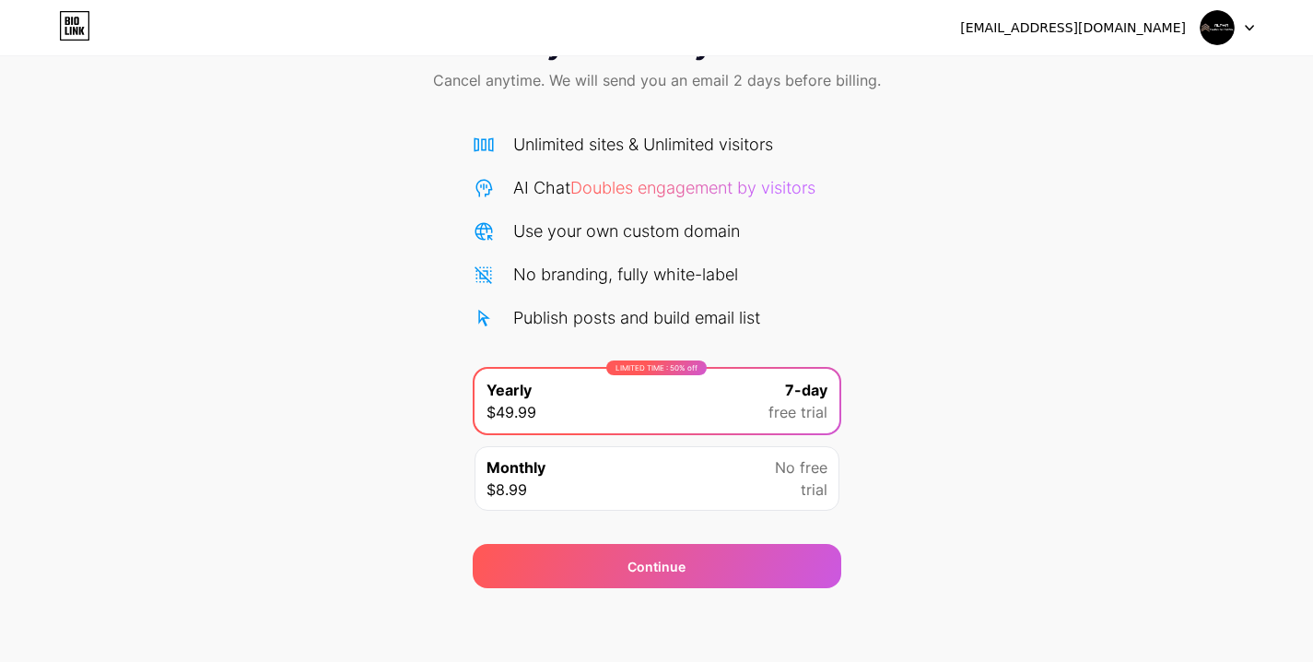
click at [1242, 20] on div at bounding box center [1227, 27] width 53 height 33
click at [1096, 76] on li "Logout" at bounding box center [1139, 76] width 229 height 50
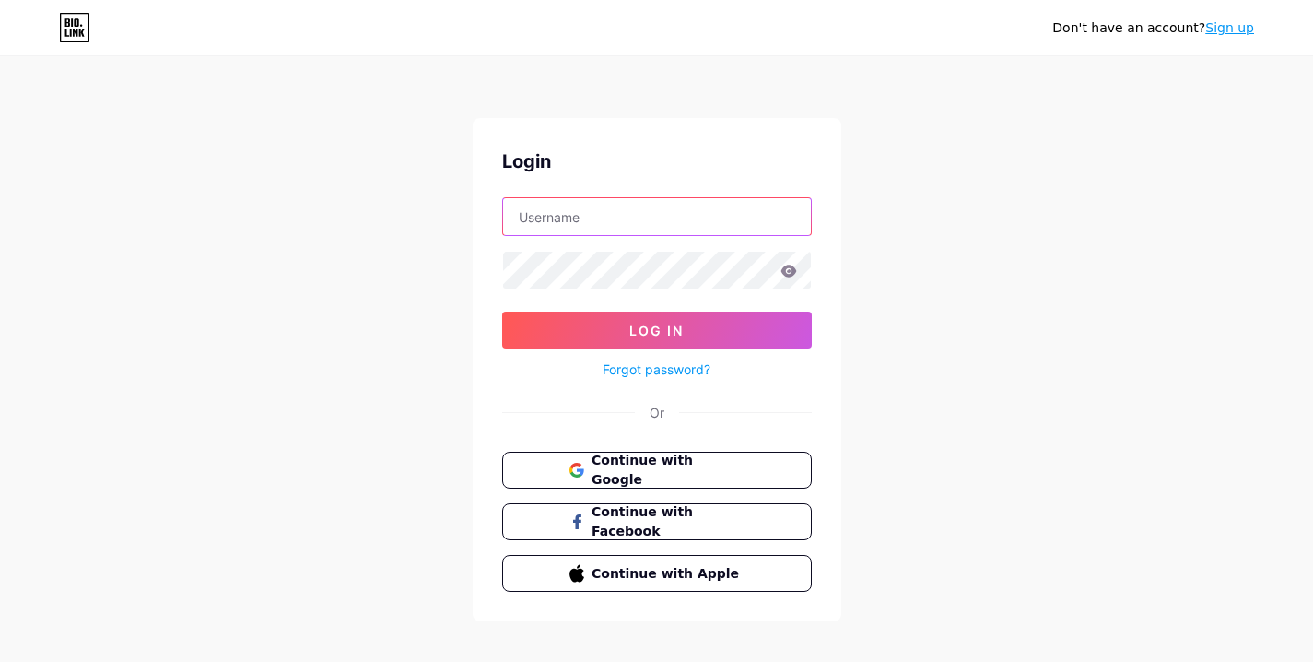
type input "[EMAIL_ADDRESS][DOMAIN_NAME]"
